Goal: Check status: Check status

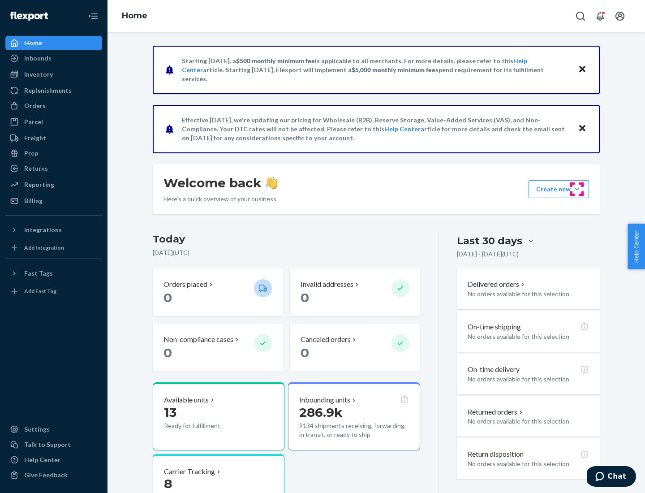
click at [577, 189] on button "Create new Create new inbound Create new order Create new product" at bounding box center [559, 189] width 61 height 18
click at [37, 58] on div "Inbounds" at bounding box center [37, 58] width 27 height 9
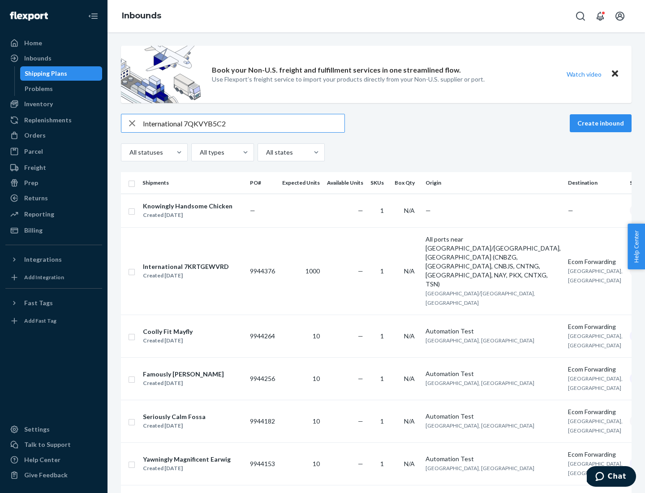
type input "International 7QKVYB5C29"
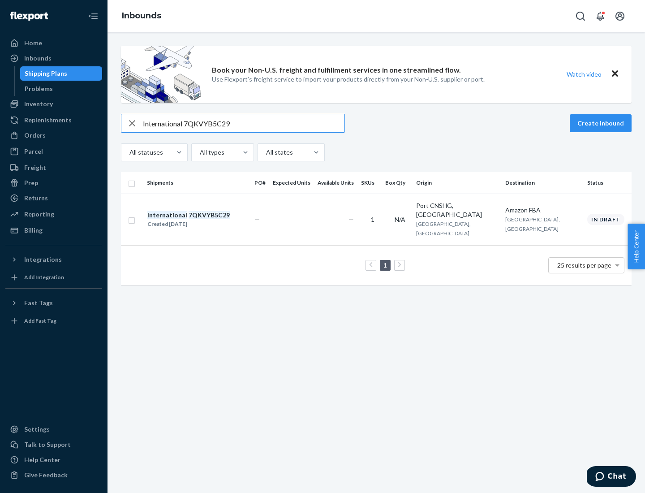
click at [204, 220] on div "Created [DATE]" at bounding box center [188, 224] width 82 height 9
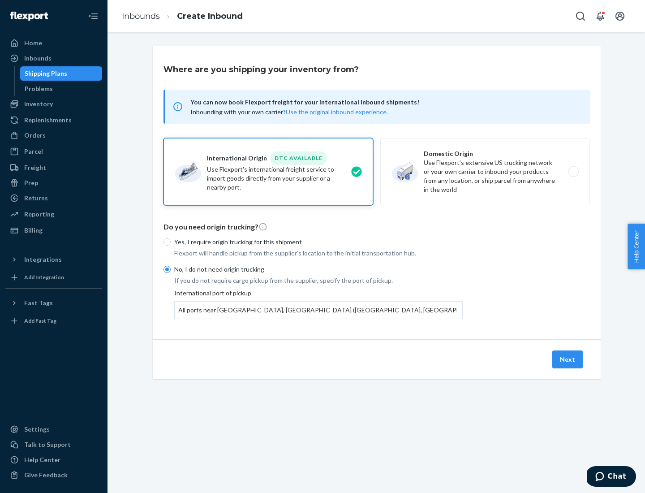
click at [568, 359] on button "Next" at bounding box center [568, 360] width 30 height 18
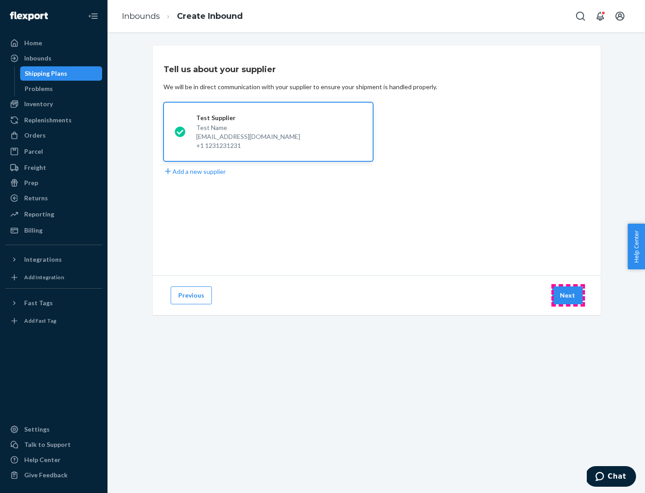
click at [568, 295] on button "Next" at bounding box center [568, 295] width 30 height 18
